Goal: Task Accomplishment & Management: Complete application form

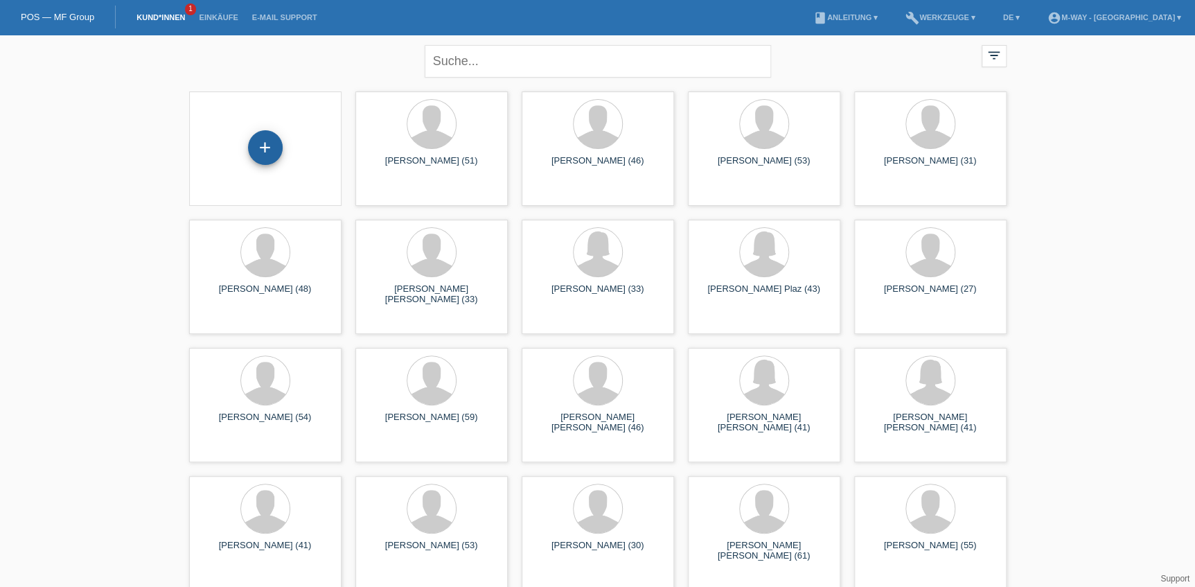
click at [272, 141] on div "+" at bounding box center [265, 147] width 35 height 35
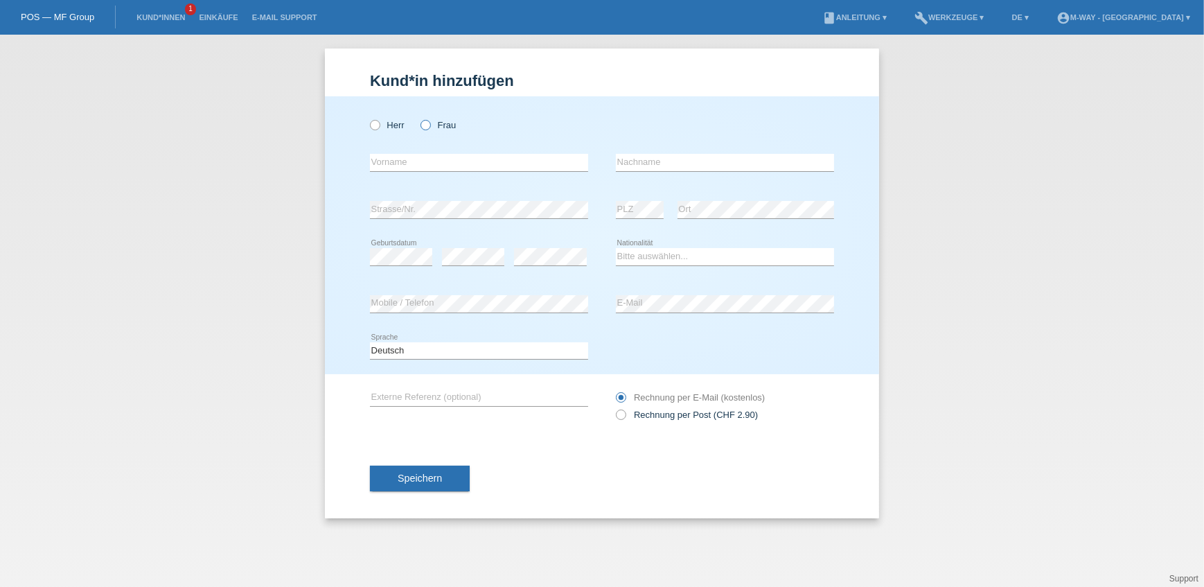
click at [418, 118] on icon at bounding box center [418, 118] width 0 height 0
click at [425, 123] on input "Frau" at bounding box center [424, 124] width 9 height 9
radio input "true"
click at [409, 160] on input "text" at bounding box center [479, 162] width 218 height 17
type input "[PERSON_NAME]"
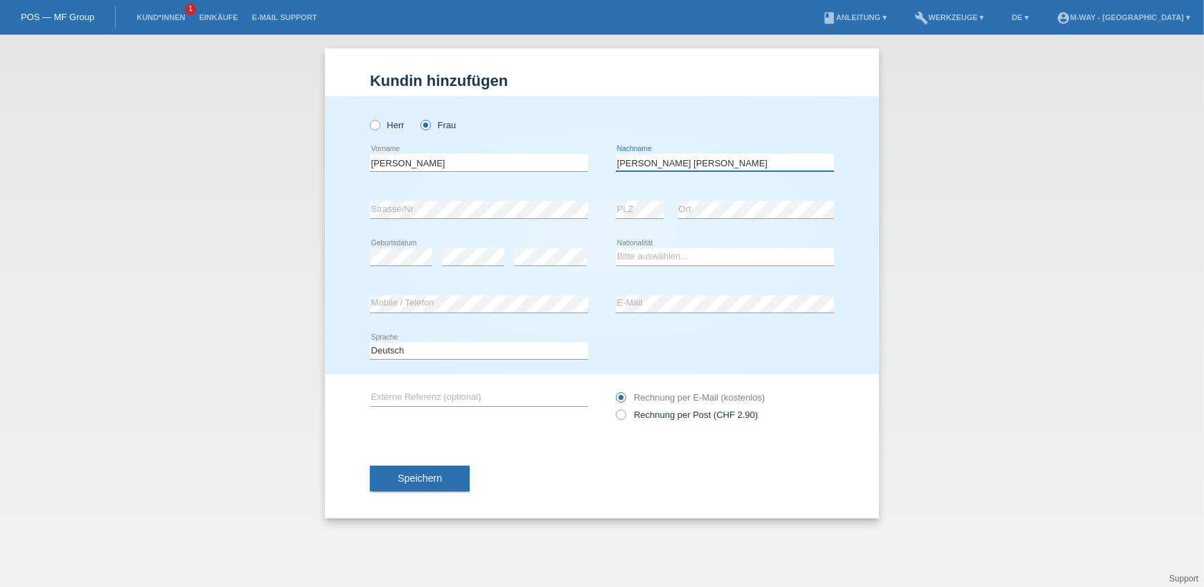
type input "[PERSON_NAME] [PERSON_NAME]"
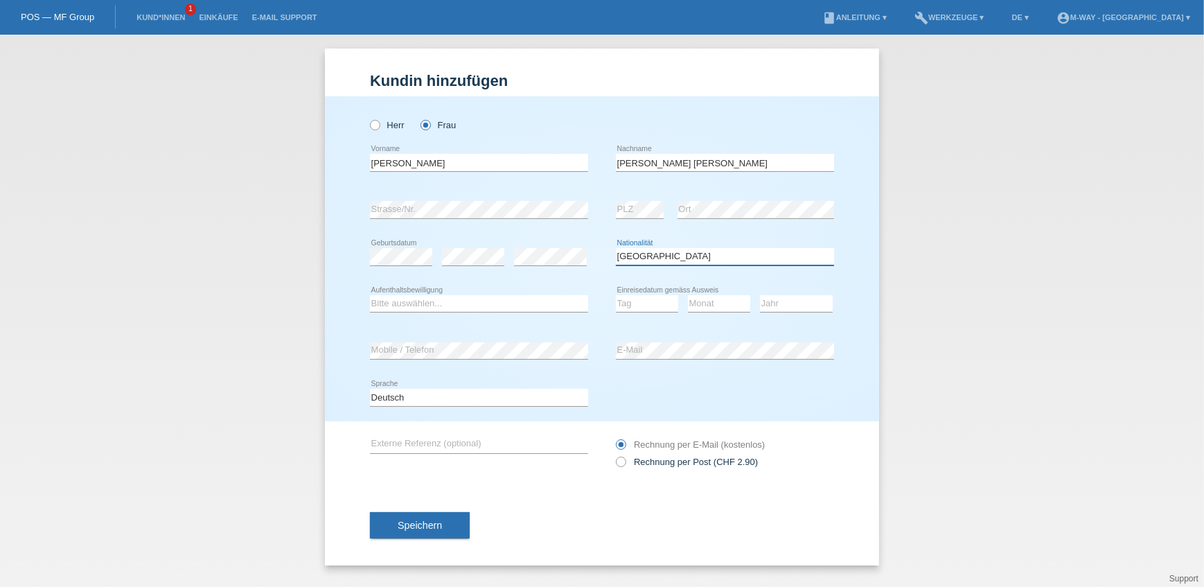
select select "ES"
click at [495, 300] on select "Bitte auswählen... C B B - Flüchtlingsstatus Andere" at bounding box center [479, 303] width 218 height 17
select select "B"
click at [370, 295] on select "Bitte auswählen... C B B - Flüchtlingsstatus Andere" at bounding box center [479, 303] width 218 height 17
click at [635, 304] on select "Tag 01 02 03 04 05 06 07 08 09 10 11" at bounding box center [647, 303] width 62 height 17
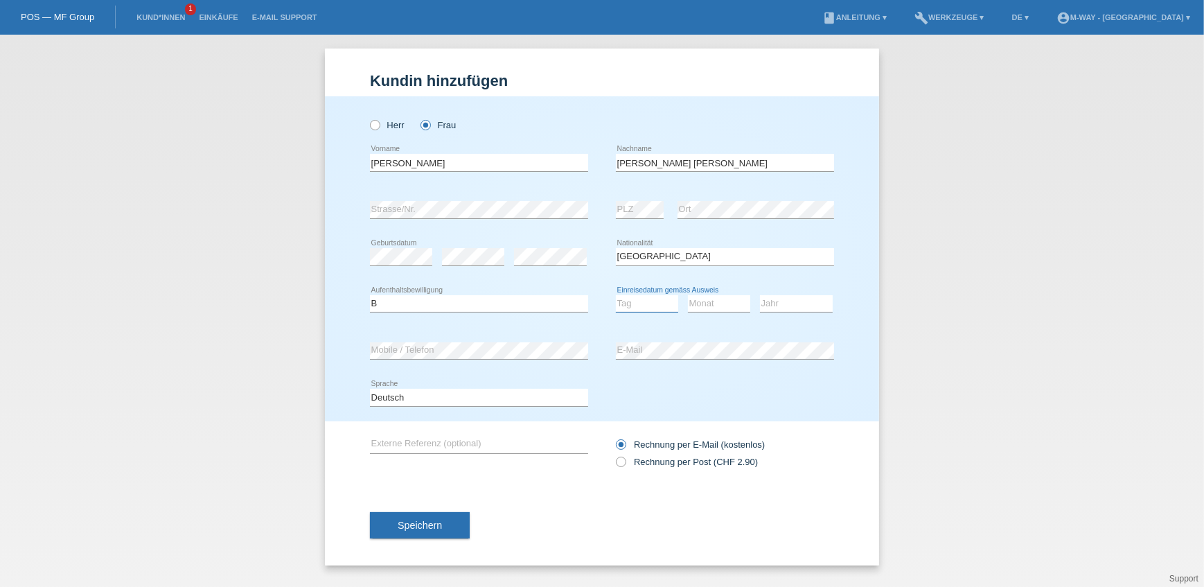
select select "13"
click at [616, 295] on select "Tag 01 02 03 04 05 06 07 08 09 10 11" at bounding box center [647, 303] width 62 height 17
click at [715, 304] on select "Monat 01 02 03 04 05 06 07 08 09 10 11" at bounding box center [719, 303] width 62 height 17
select select "06"
click at [688, 295] on select "Monat 01 02 03 04 05 06 07 08 09 10 11" at bounding box center [719, 303] width 62 height 17
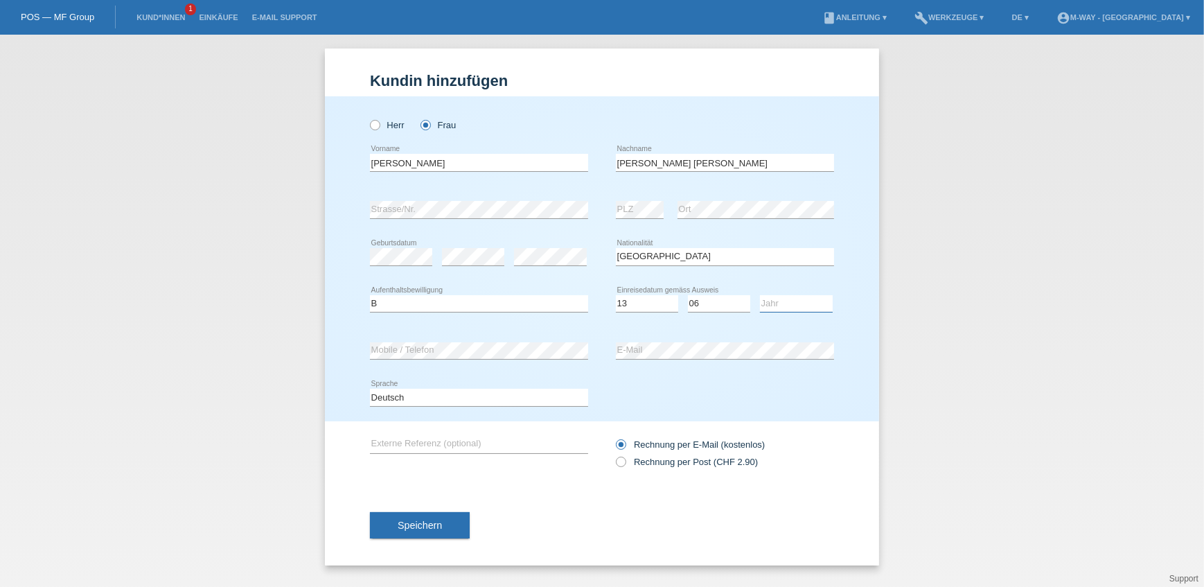
click at [777, 298] on select "Jahr 2025 2024 2023 2022 2021 2020 2019 2018 2017 2016 2015 2014 2013 2012 2011…" at bounding box center [796, 303] width 73 height 17
select select "2019"
click at [760, 295] on select "Jahr 2025 2024 2023 2022 2021 2020 2019 2018 2017 2016 2015 2014 2013 2012 2011…" at bounding box center [796, 303] width 73 height 17
click at [457, 526] on button "Speichern" at bounding box center [420, 525] width 100 height 26
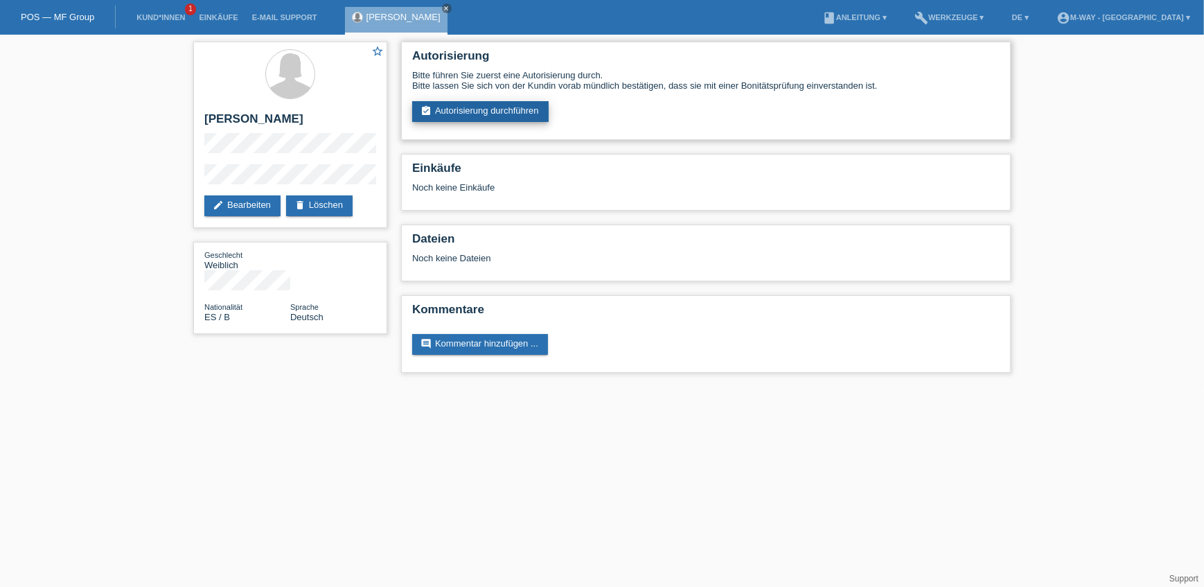
click at [518, 107] on link "assignment_turned_in Autorisierung durchführen" at bounding box center [480, 111] width 136 height 21
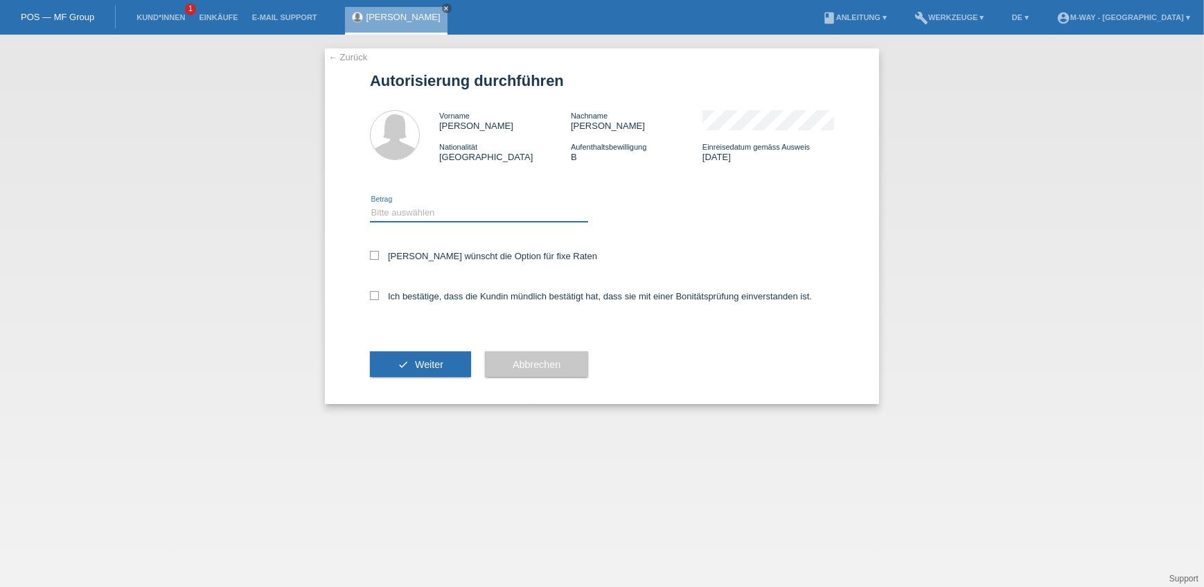
click at [379, 213] on select "Bitte auswählen CHF 1.00 - CHF 499.00 CHF 500.00 - CHF 1'999.00 CHF 2'000.00 - …" at bounding box center [479, 212] width 218 height 17
select select "3"
click at [370, 204] on select "Bitte auswählen CHF 1.00 - CHF 499.00 CHF 500.00 - CHF 1'999.00 CHF 2'000.00 - …" at bounding box center [479, 212] width 218 height 17
click at [377, 253] on icon at bounding box center [374, 255] width 9 height 9
click at [377, 253] on input "Kundin wünscht die Option für fixe Raten" at bounding box center [374, 255] width 9 height 9
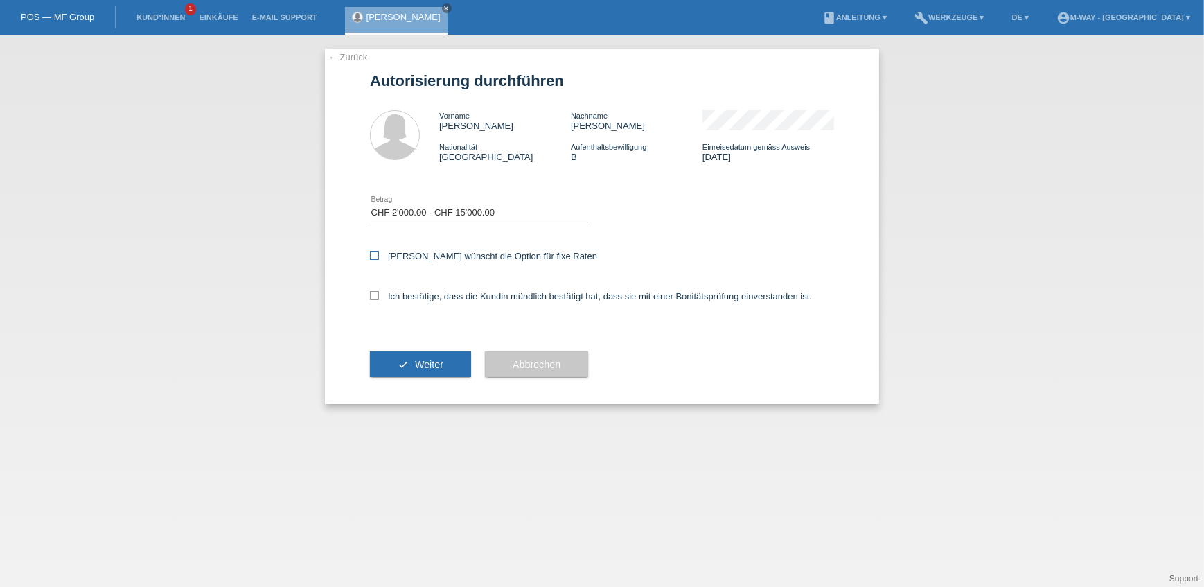
checkbox input "true"
click at [368, 294] on div "← Zurück Autorisierung durchführen Vorname Jessica Nachname Vega Gallego Nation…" at bounding box center [602, 225] width 554 height 355
click at [374, 295] on icon at bounding box center [374, 295] width 9 height 9
click at [374, 295] on input "Ich bestätige, dass die Kundin mündlich bestätigt hat, dass sie mit einer Bonit…" at bounding box center [374, 295] width 9 height 9
checkbox input "true"
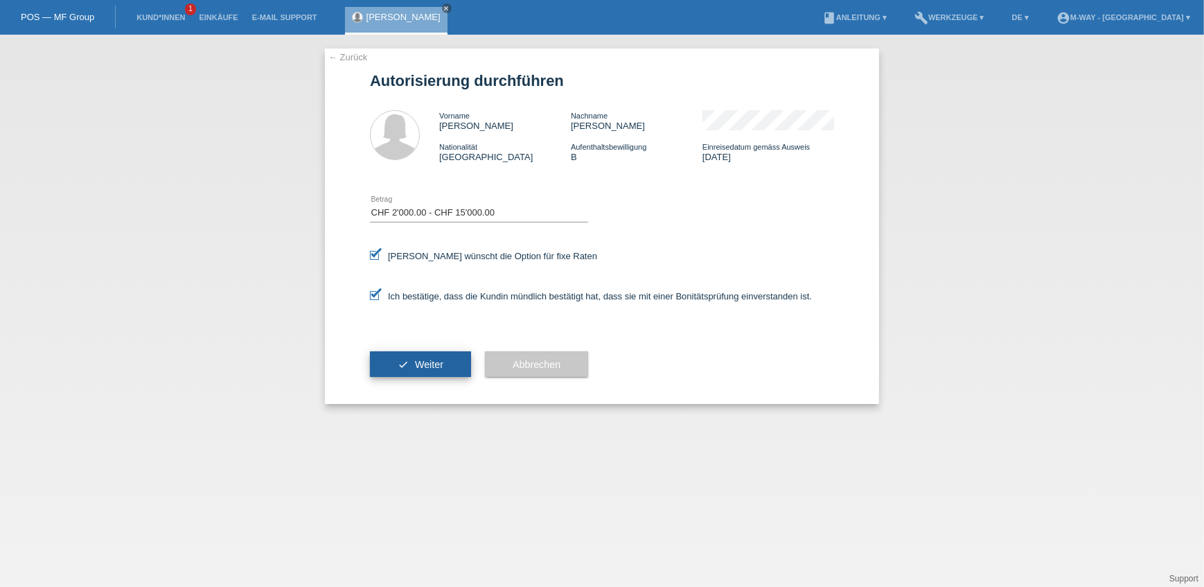
click at [429, 367] on span "Weiter" at bounding box center [429, 364] width 28 height 11
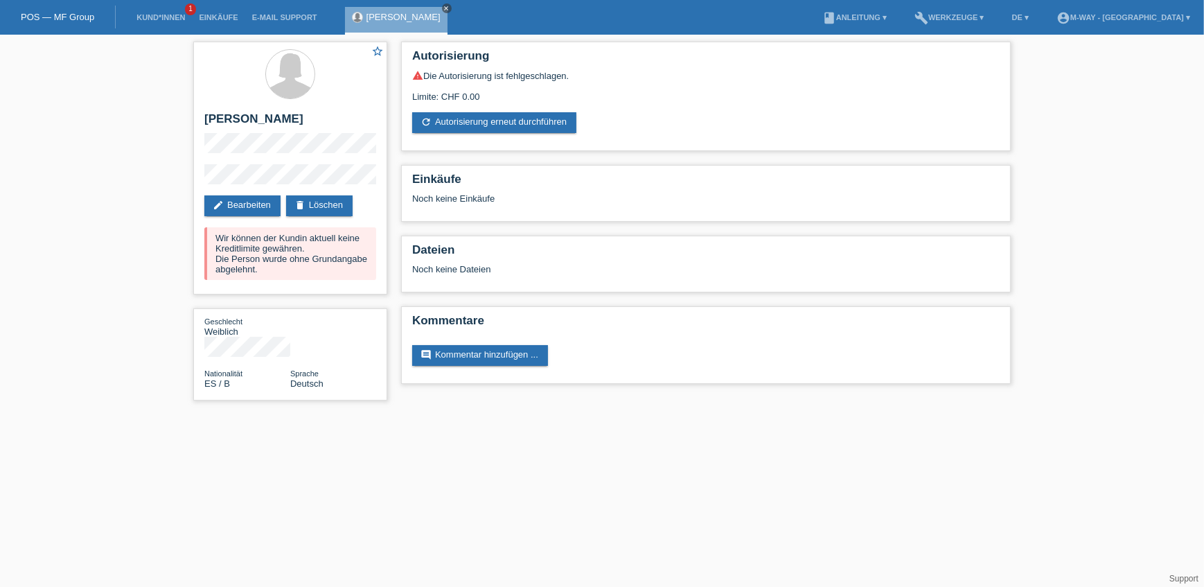
click at [450, 7] on icon "close" at bounding box center [446, 8] width 7 height 7
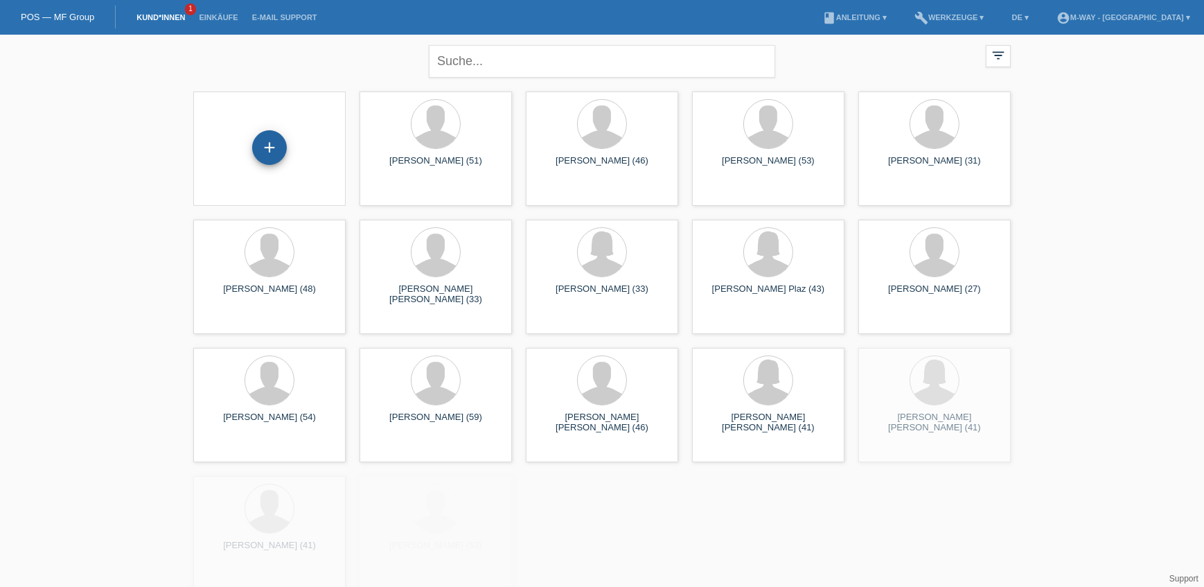
click at [267, 145] on div "+" at bounding box center [269, 147] width 35 height 35
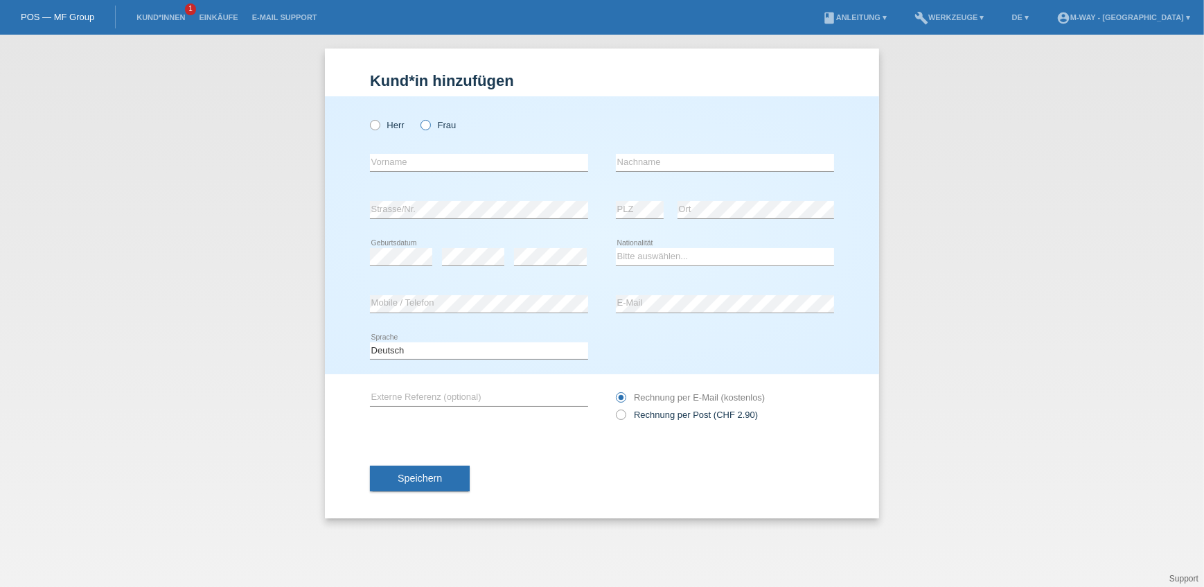
click at [418, 118] on icon at bounding box center [418, 118] width 0 height 0
click at [422, 125] on input "Frau" at bounding box center [424, 124] width 9 height 9
radio input "true"
click at [416, 168] on input "text" at bounding box center [479, 162] width 218 height 17
type input "[PERSON_NAME] [PERSON_NAME]"
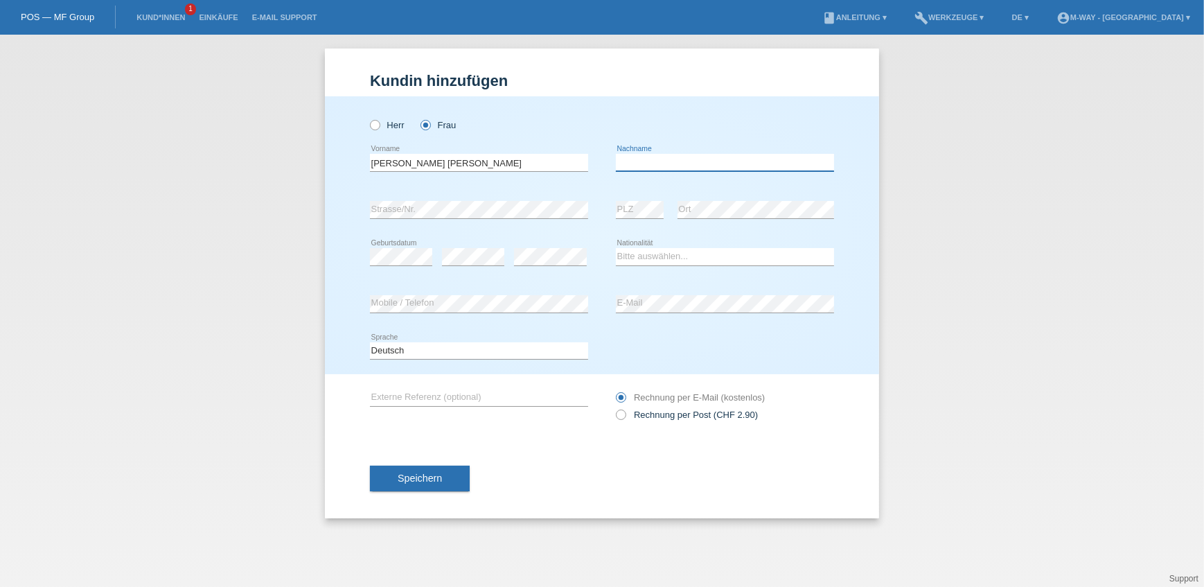
click at [662, 161] on input "text" at bounding box center [725, 162] width 218 height 17
type input "[PERSON_NAME] [PERSON_NAME] [PERSON_NAME]"
click at [673, 258] on select "Bitte auswählen... Schweiz Deutschland Liechtenstein Österreich ------------ Af…" at bounding box center [725, 256] width 218 height 17
click at [643, 261] on select "Bitte auswählen... Schweiz Deutschland Liechtenstein Österreich ------------ Af…" at bounding box center [725, 256] width 218 height 17
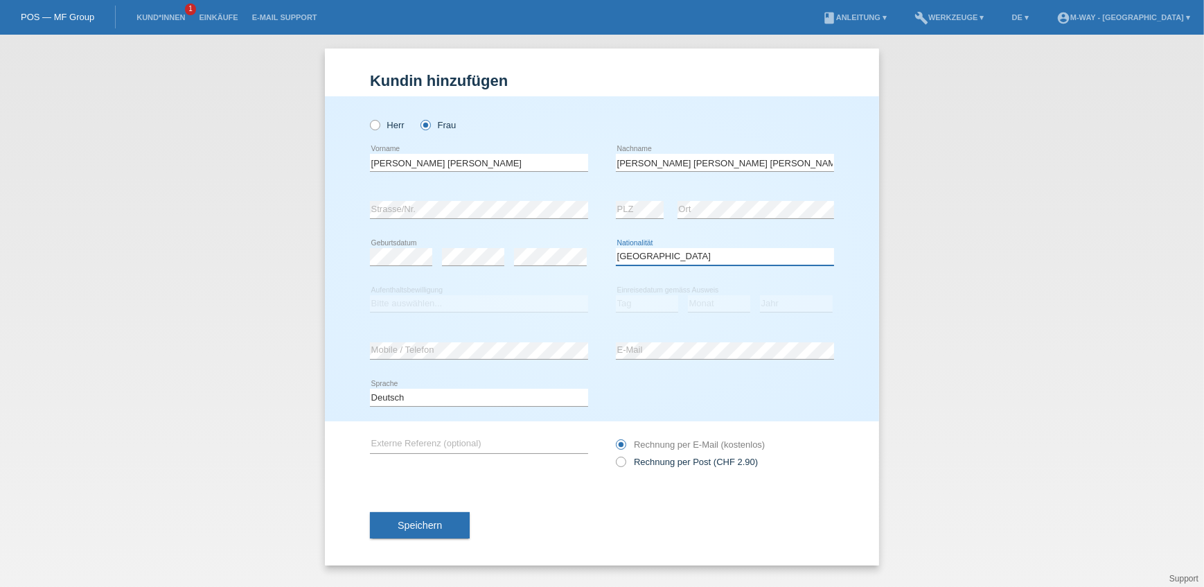
select select "PT"
click at [399, 305] on select "Bitte auswählen... C B B - Flüchtlingsstatus Andere" at bounding box center [479, 303] width 218 height 17
select select "C"
click at [370, 295] on select "Bitte auswählen... C B B - Flüchtlingsstatus Andere" at bounding box center [479, 303] width 218 height 17
click at [638, 300] on select "Tag 01 02 03 04 05 06 07 08 09 10 11" at bounding box center [647, 303] width 62 height 17
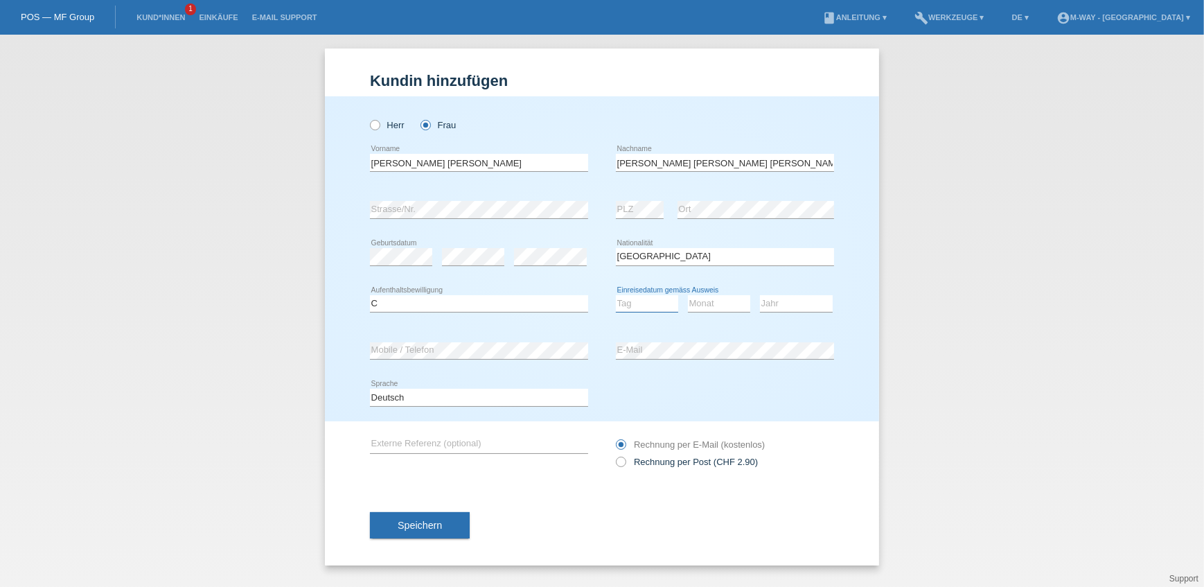
select select "13"
click at [616, 295] on select "Tag 01 02 03 04 05 06 07 08 09 10 11" at bounding box center [647, 303] width 62 height 17
click at [708, 299] on select "Monat 01 02 03 04 05 06 07 08 09 10 11" at bounding box center [719, 303] width 62 height 17
select select "03"
click at [688, 295] on select "Monat 01 02 03 04 05 06 07 08 09 10 11" at bounding box center [719, 303] width 62 height 17
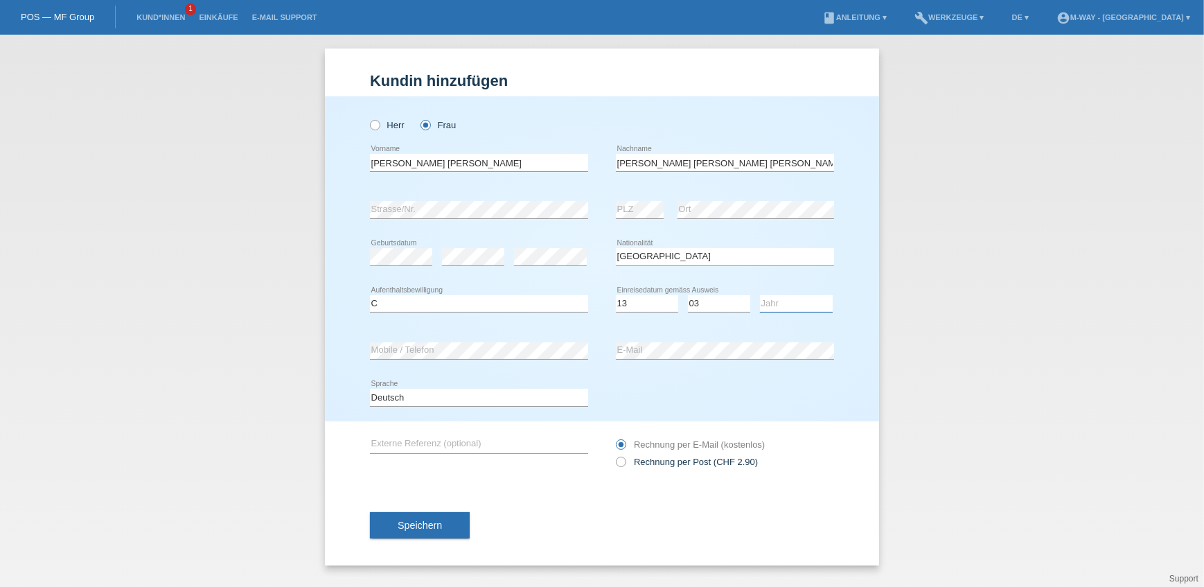
click at [792, 295] on select "Jahr 2025 2024 2023 2022 2021 2020 2019 2018 2017 2016 2015 2014 2013 2012 2011…" at bounding box center [796, 303] width 73 height 17
select select "2004"
click at [760, 295] on select "Jahr 2025 2024 2023 2022 2021 2020 2019 2018 2017 2016 2015 2014 2013 2012 2011…" at bounding box center [796, 303] width 73 height 17
click at [508, 398] on select "Deutsch Français Italiano English" at bounding box center [479, 397] width 218 height 17
click at [522, 396] on select "Deutsch Français Italiano English" at bounding box center [479, 397] width 218 height 17
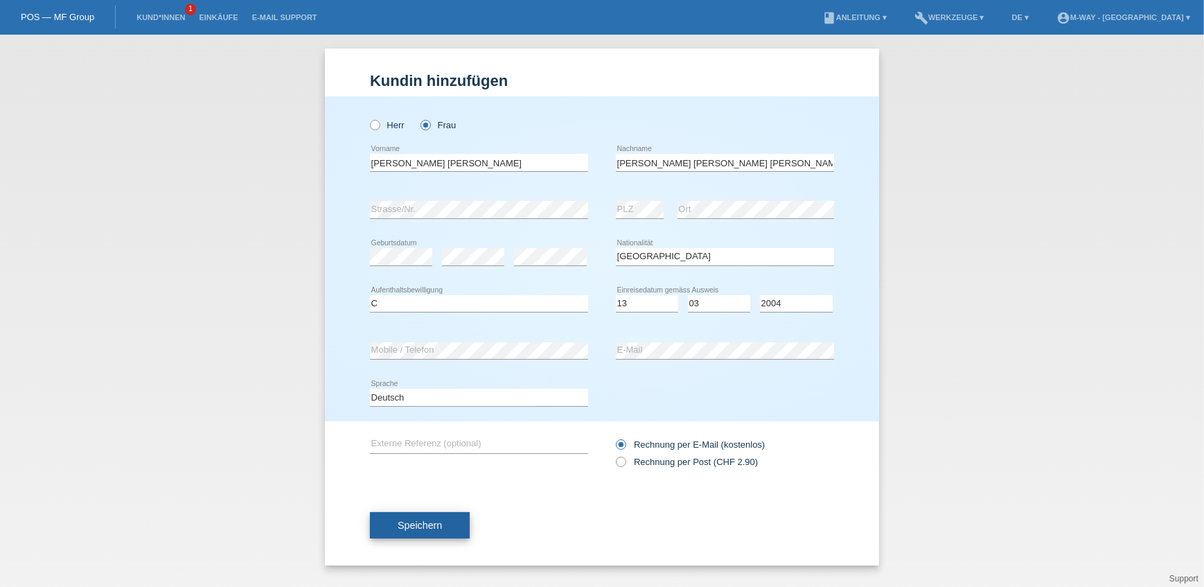
click at [447, 522] on button "Speichern" at bounding box center [420, 525] width 100 height 26
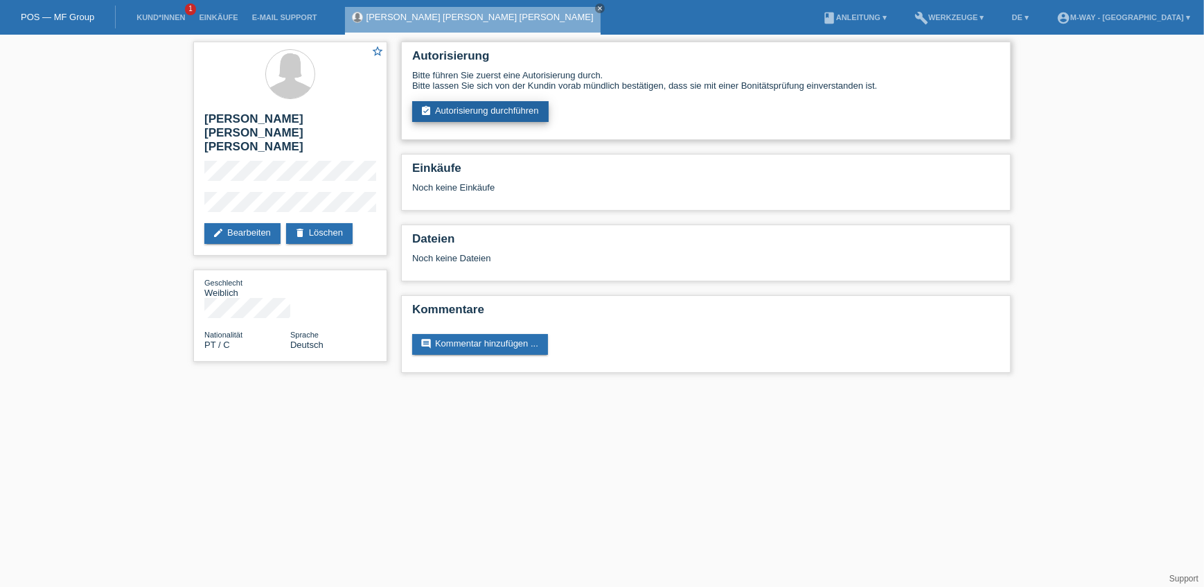
click at [486, 106] on link "assignment_turned_in Autorisierung durchführen" at bounding box center [480, 111] width 136 height 21
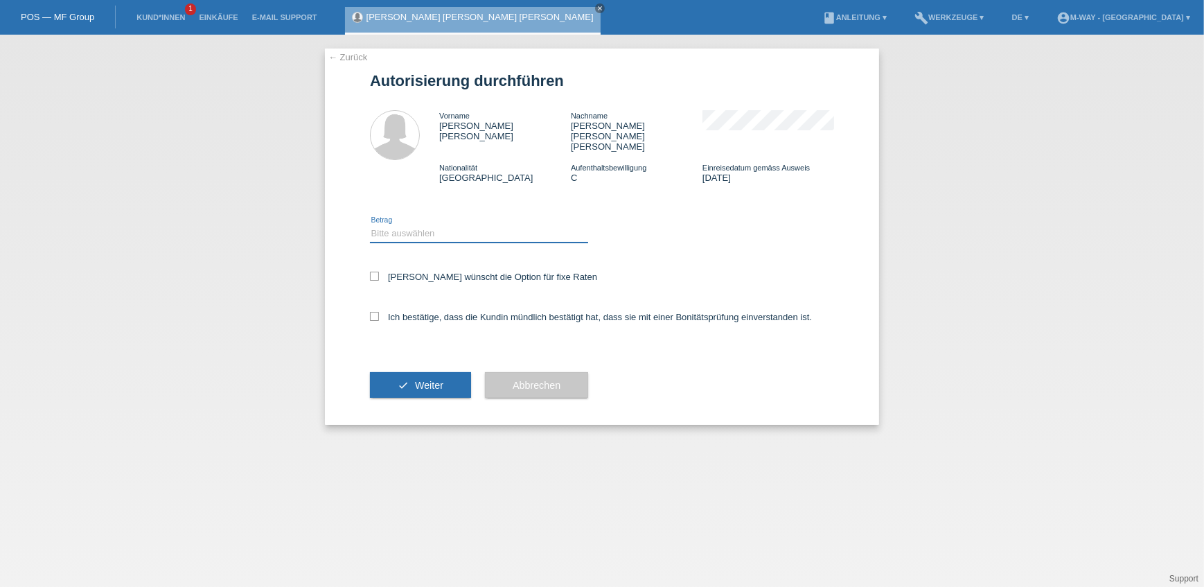
click at [466, 225] on select "Bitte auswählen CHF 1.00 - CHF 499.00 CHF 500.00 - CHF 1'999.00 CHF 2'000.00 - …" at bounding box center [479, 233] width 218 height 17
select select "3"
click at [370, 225] on select "Bitte auswählen CHF 1.00 - CHF 499.00 CHF 500.00 - CHF 1'999.00 CHF 2'000.00 - …" at bounding box center [479, 233] width 218 height 17
click at [423, 271] on label "Kundin wünscht die Option für fixe Raten" at bounding box center [483, 276] width 227 height 10
click at [379, 271] on input "Kundin wünscht die Option für fixe Raten" at bounding box center [374, 275] width 9 height 9
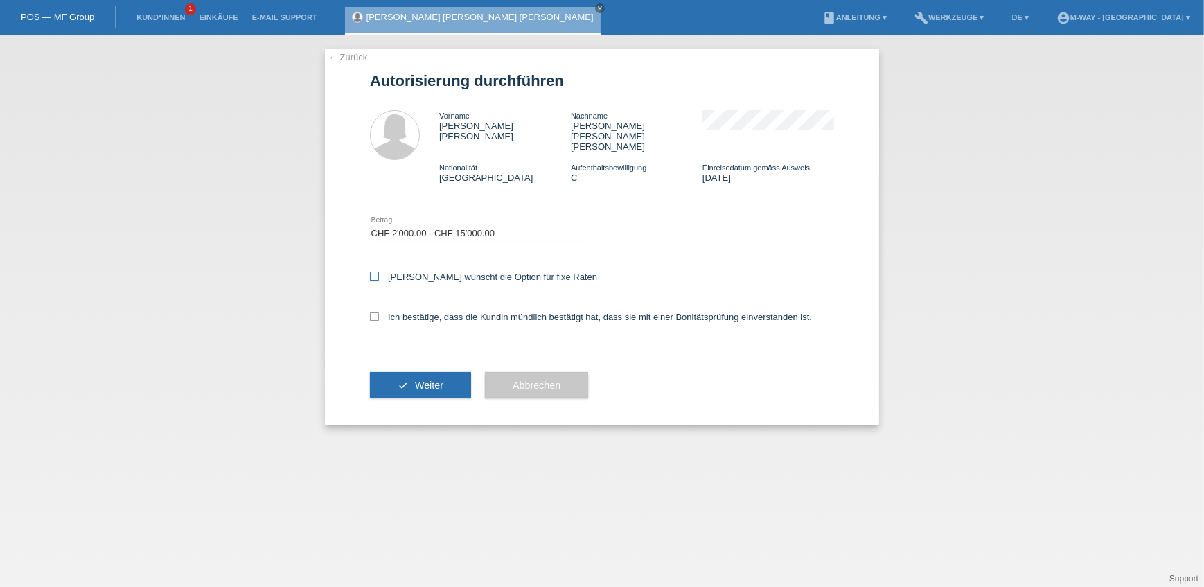
checkbox input "true"
click at [425, 312] on label "Ich bestätige, dass die Kundin mündlich bestätigt hat, dass sie mit einer Bonit…" at bounding box center [591, 317] width 442 height 10
click at [379, 312] on input "Ich bestätige, dass die Kundin mündlich bestätigt hat, dass sie mit einer Bonit…" at bounding box center [374, 316] width 9 height 9
checkbox input "true"
click at [424, 380] on span "Weiter" at bounding box center [429, 385] width 28 height 11
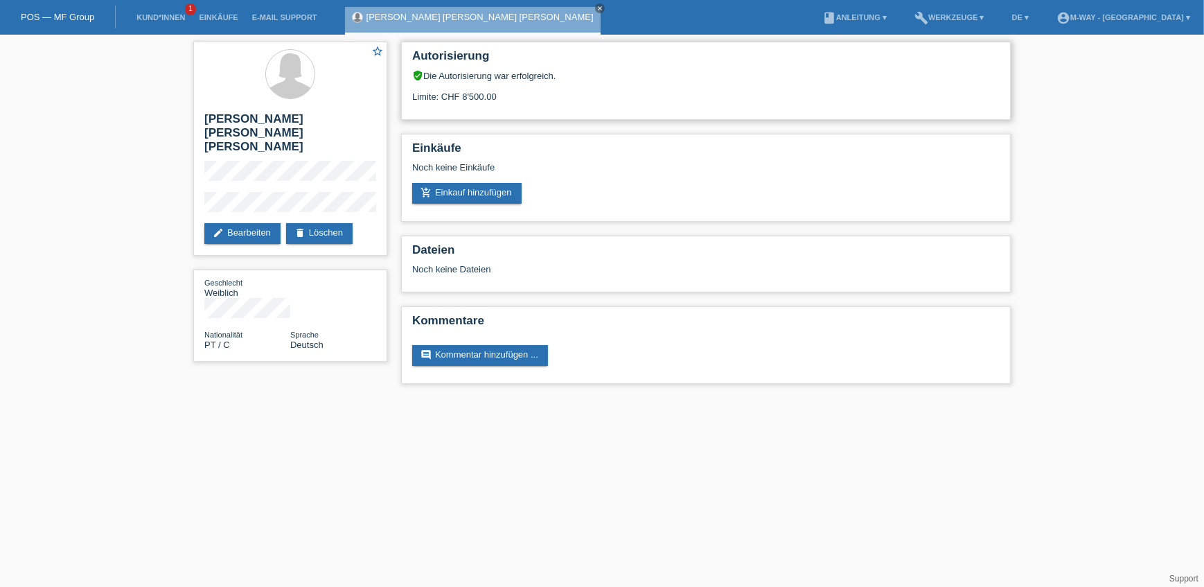
drag, startPoint x: 464, startPoint y: 96, endPoint x: 481, endPoint y: 98, distance: 17.4
click at [481, 98] on div "Limite: CHF 8'500.00" at bounding box center [705, 91] width 587 height 21
click at [253, 223] on link "edit Bearbeiten" at bounding box center [242, 233] width 76 height 21
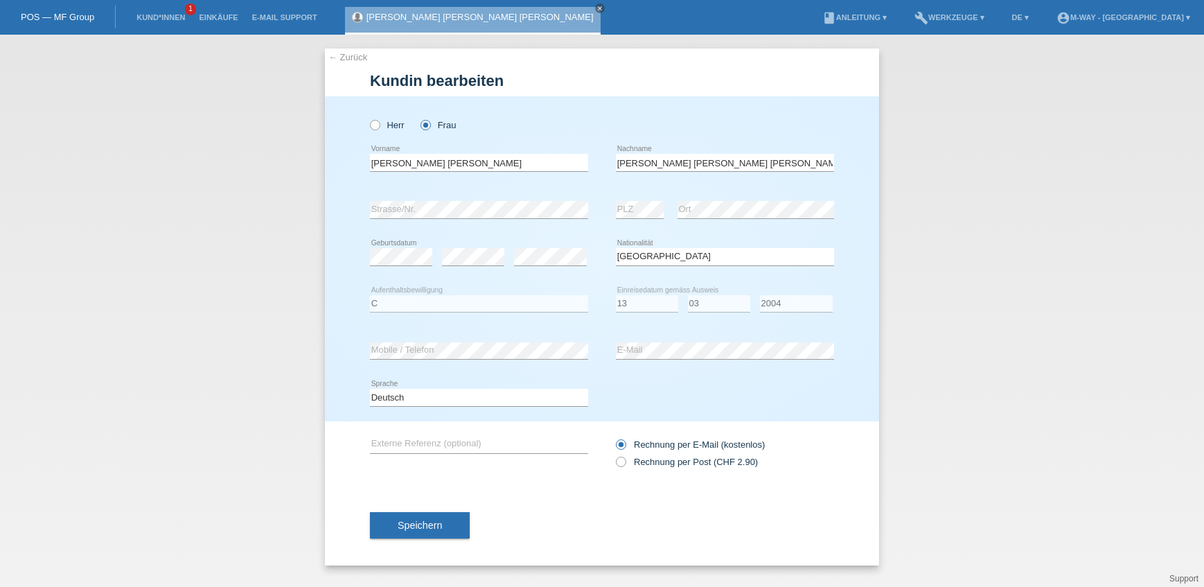
select select "PT"
select select "C"
select select "13"
select select "03"
select select "2004"
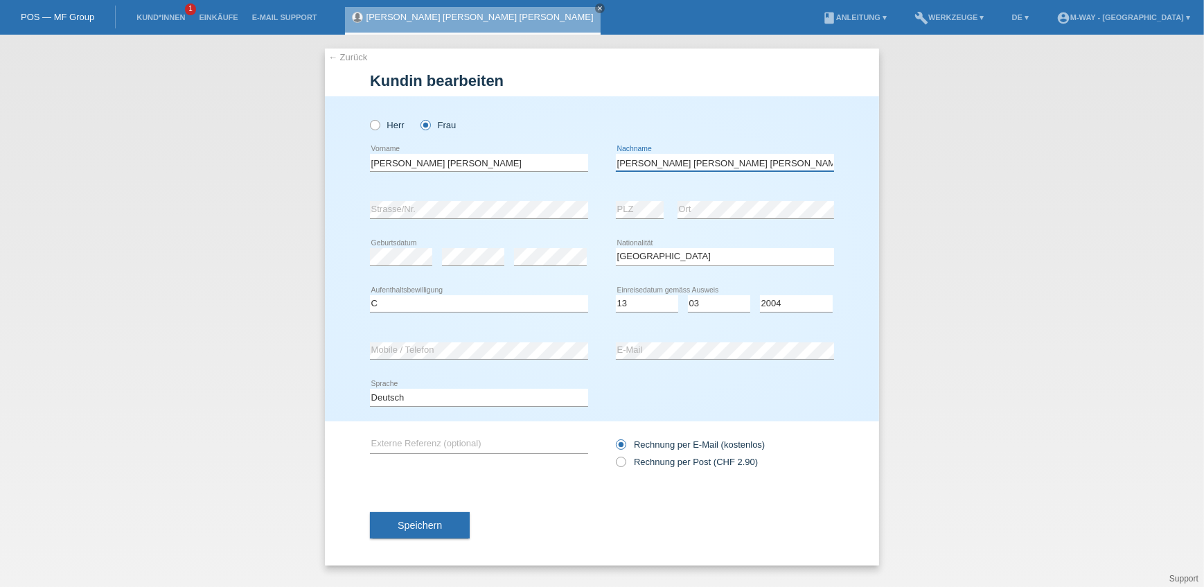
click at [693, 163] on input "[PERSON_NAME] [PERSON_NAME] [PERSON_NAME]" at bounding box center [725, 162] width 218 height 17
type input "[PERSON_NAME]"
click at [429, 533] on button "Speichern" at bounding box center [420, 525] width 100 height 26
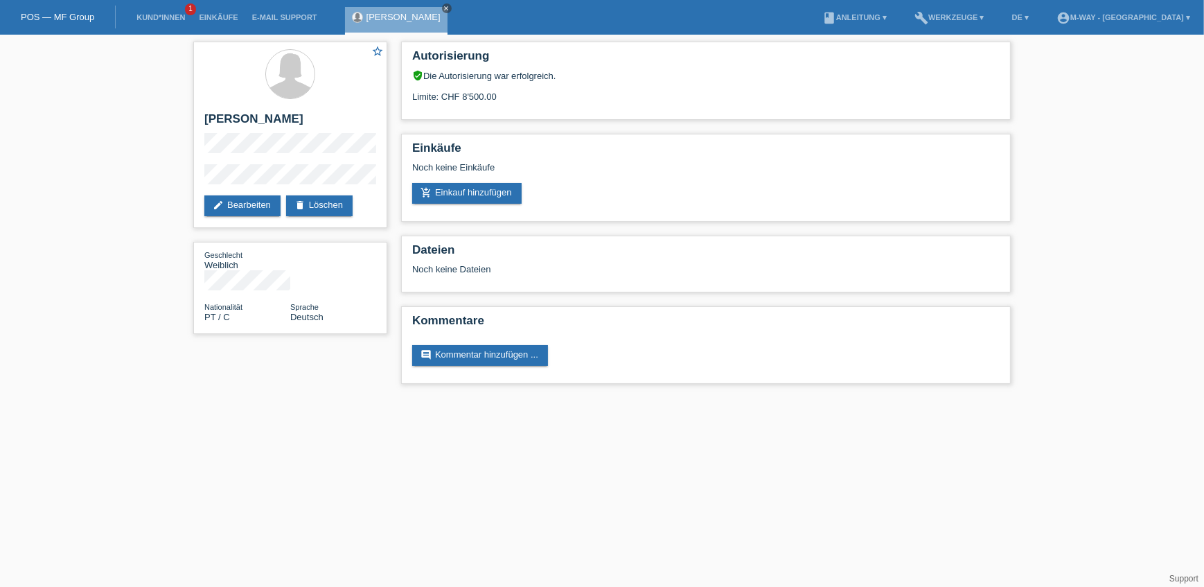
click at [450, 9] on icon "close" at bounding box center [446, 8] width 7 height 7
